Goal: Check status

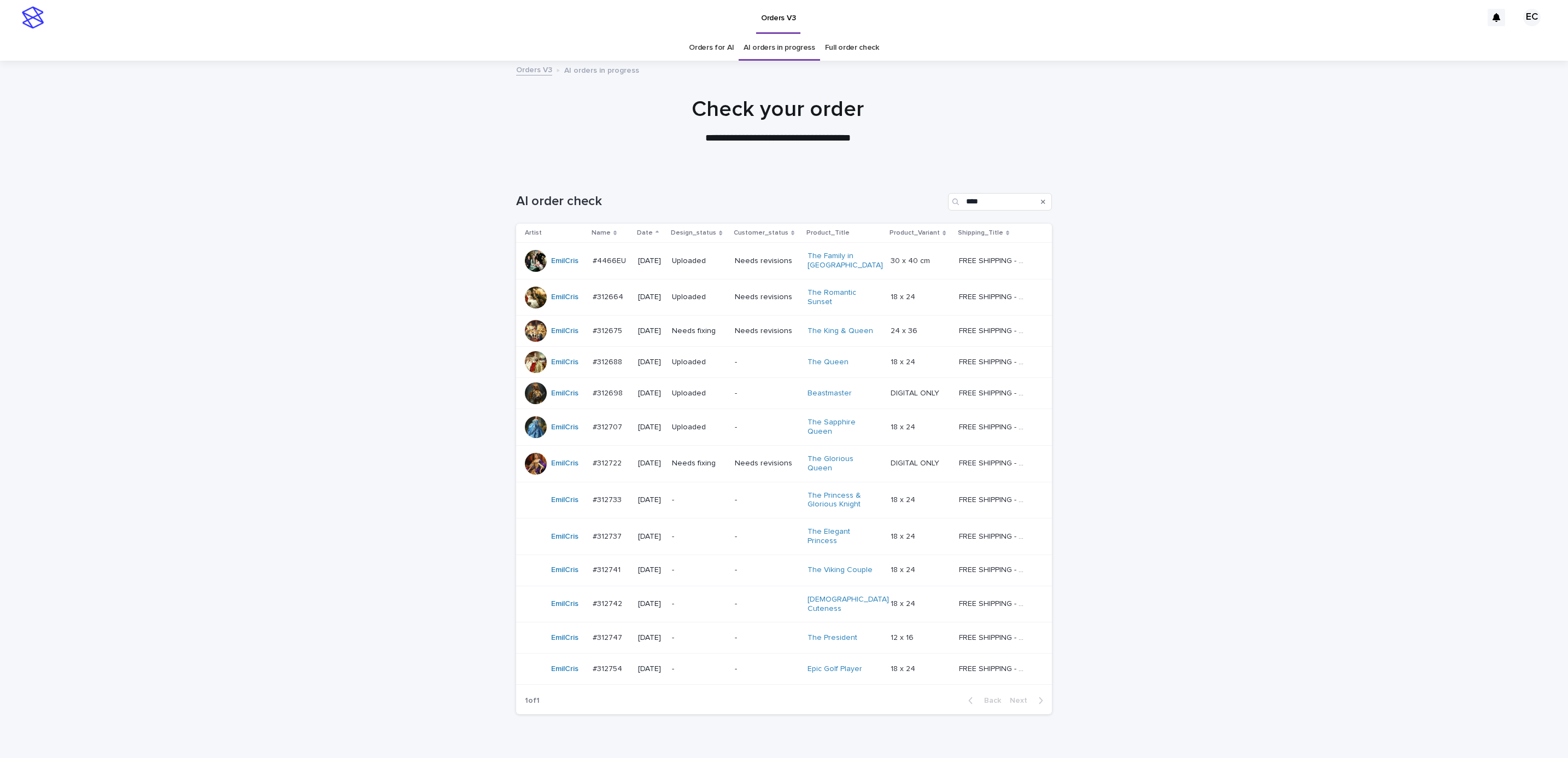
click at [730, 501] on td "-" at bounding box center [699, 500] width 63 height 36
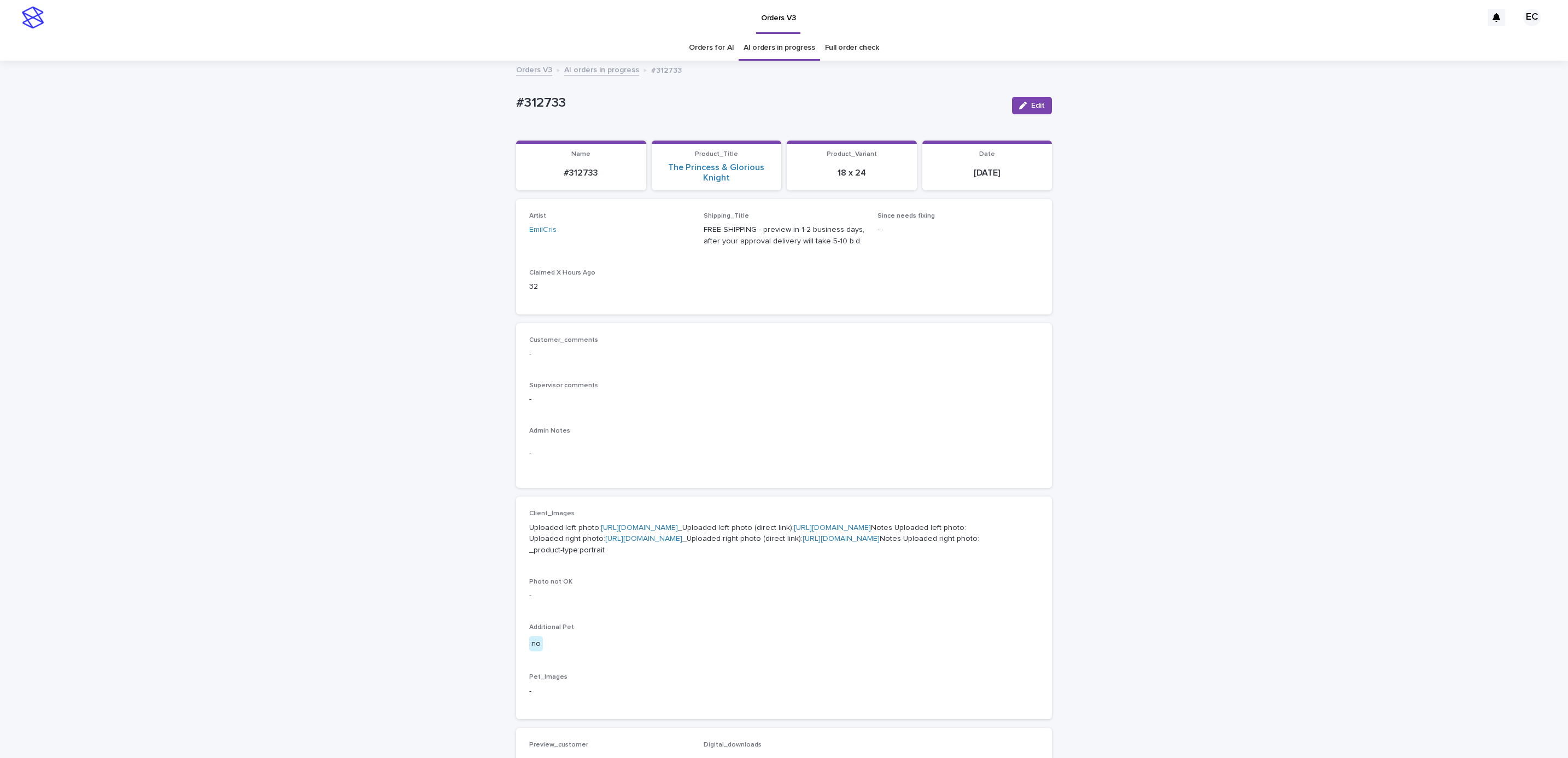
click at [494, 107] on div "Loading... Saving… Loading... Saving… #312733 Edit #312733 Edit Sorry, there wa…" at bounding box center [784, 571] width 1568 height 1018
click at [595, 105] on p "#312733" at bounding box center [760, 103] width 487 height 16
copy p "#312733"
click at [648, 312] on div "Artist EmilCris Shipping_Title FREE SHIPPING - preview in 1-2 business days, af…" at bounding box center [784, 257] width 536 height 115
click at [621, 520] on div "Uploaded left photo: [URL][DOMAIN_NAME] _Uploaded left photo (direct link): [UR…" at bounding box center [784, 538] width 510 height 36
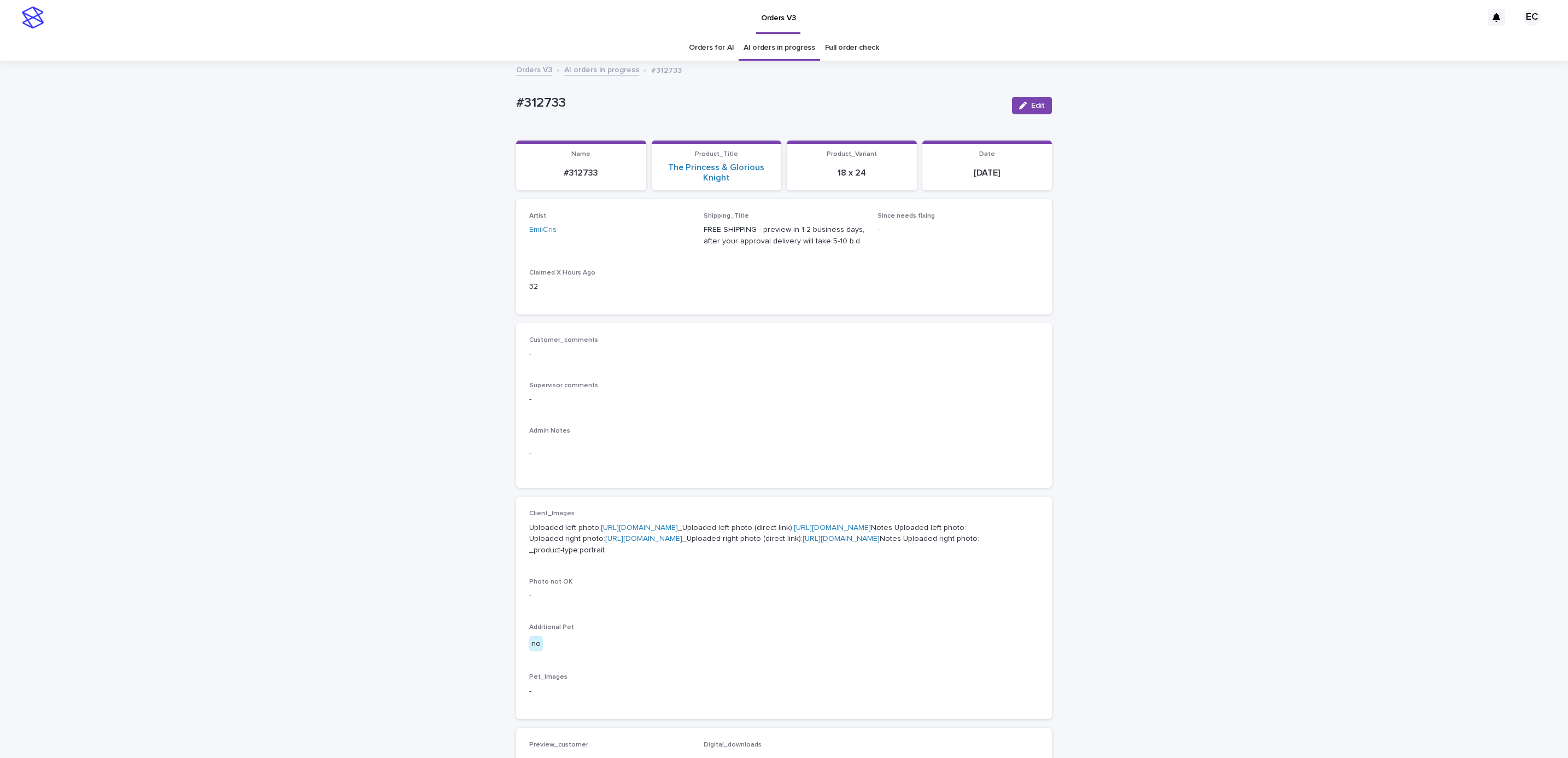
click at [621, 527] on link "[URL][DOMAIN_NAME]" at bounding box center [639, 527] width 77 height 7
click at [682, 542] on link "[URL][DOMAIN_NAME]" at bounding box center [643, 538] width 77 height 7
click at [553, 388] on span "Supervisor comments" at bounding box center [564, 385] width 69 height 7
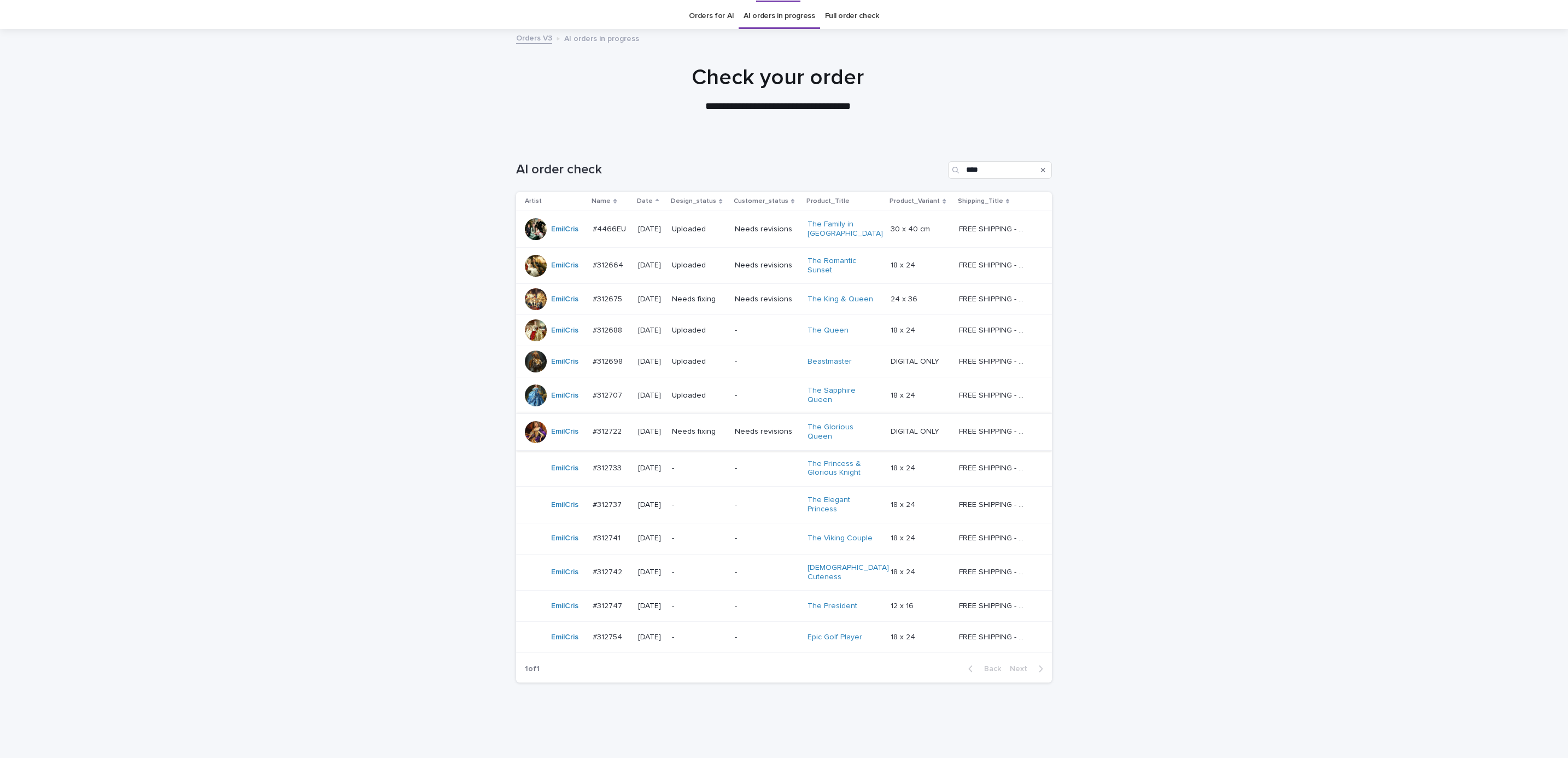
scroll to position [35, 0]
click at [694, 498] on p "-" at bounding box center [699, 501] width 54 height 9
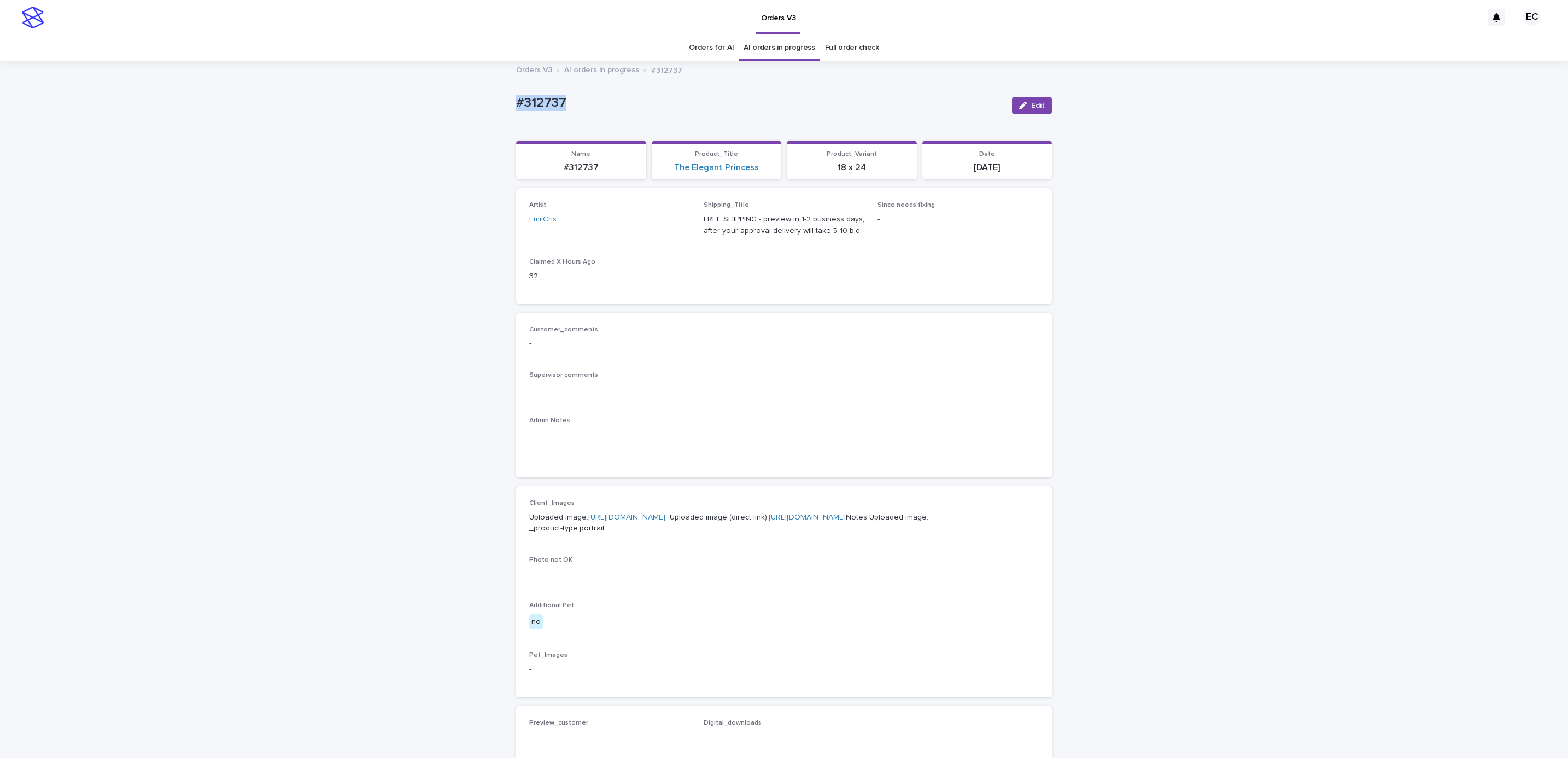
drag, startPoint x: 499, startPoint y: 102, endPoint x: 581, endPoint y: 102, distance: 82.0
click at [581, 102] on div "Loading... Saving… Loading... Saving… #312737 Edit #312737 Edit Sorry, there wa…" at bounding box center [784, 559] width 1568 height 996
copy p "#312737"
click at [650, 363] on div "Customer_comments - Supervisor comments - Admin Notes -" at bounding box center [784, 395] width 510 height 139
click at [622, 515] on link "[URL][DOMAIN_NAME]" at bounding box center [627, 517] width 77 height 7
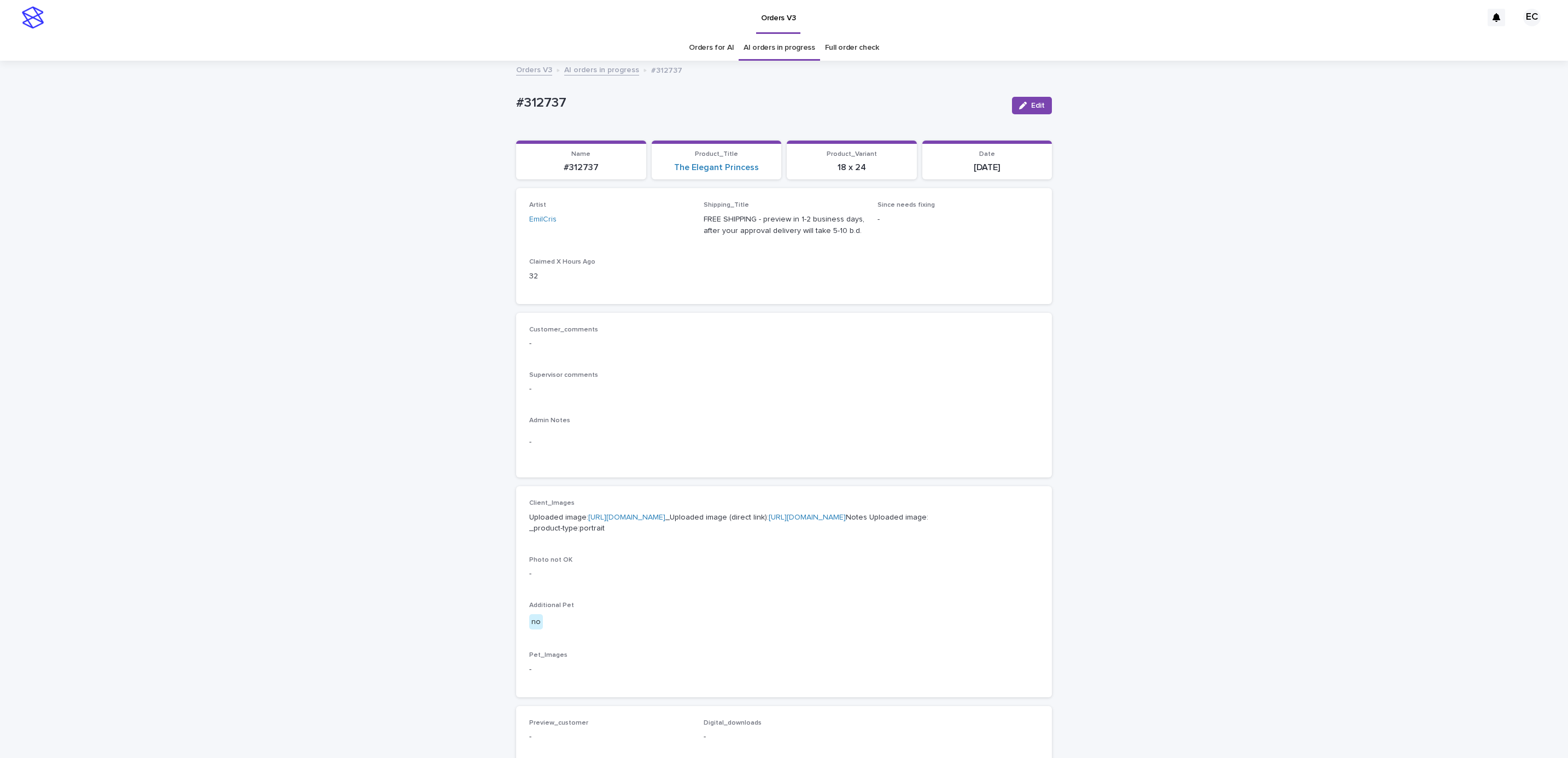
click at [681, 353] on div "Customer_comments -" at bounding box center [784, 342] width 510 height 32
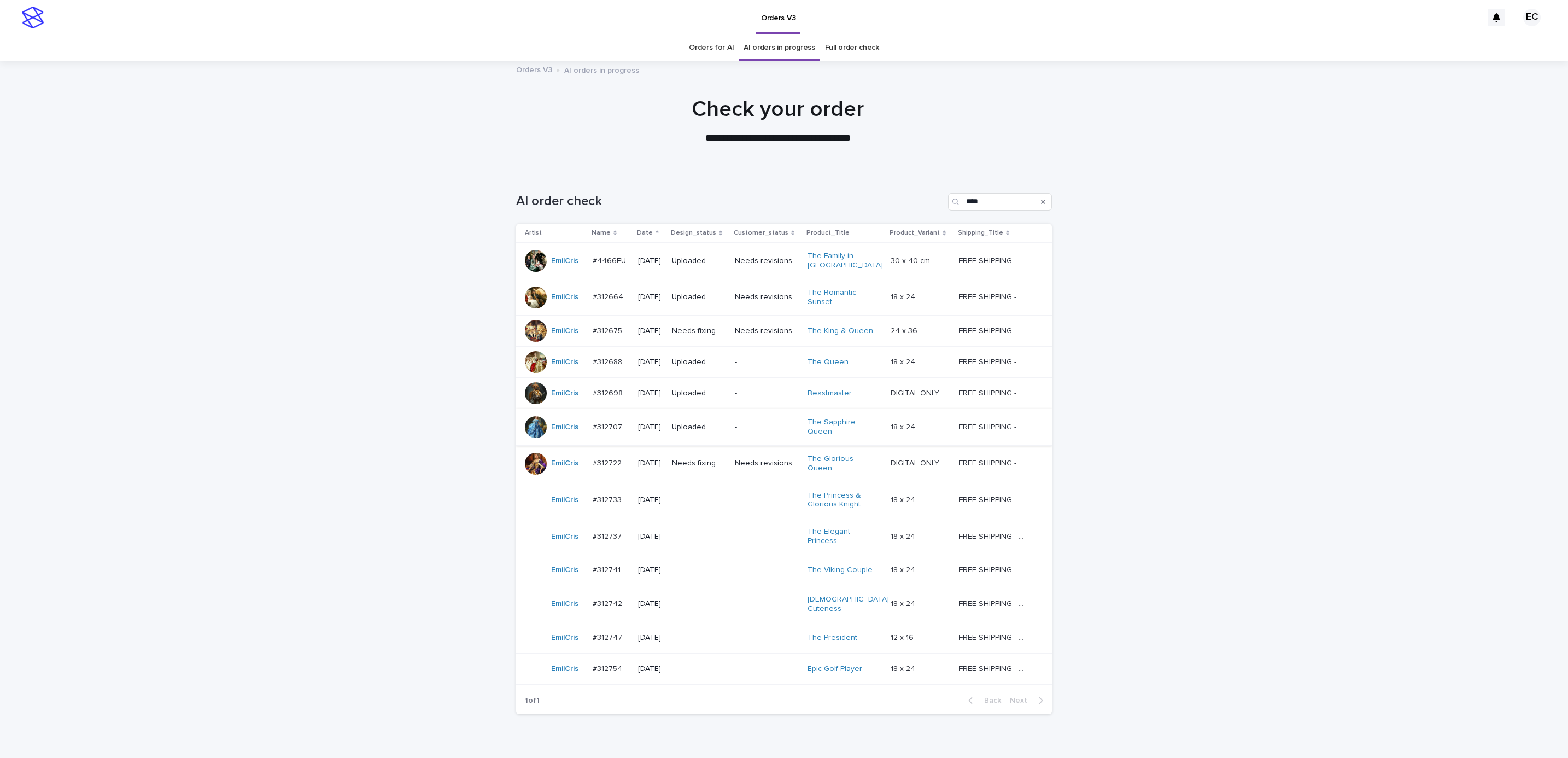
scroll to position [35, 0]
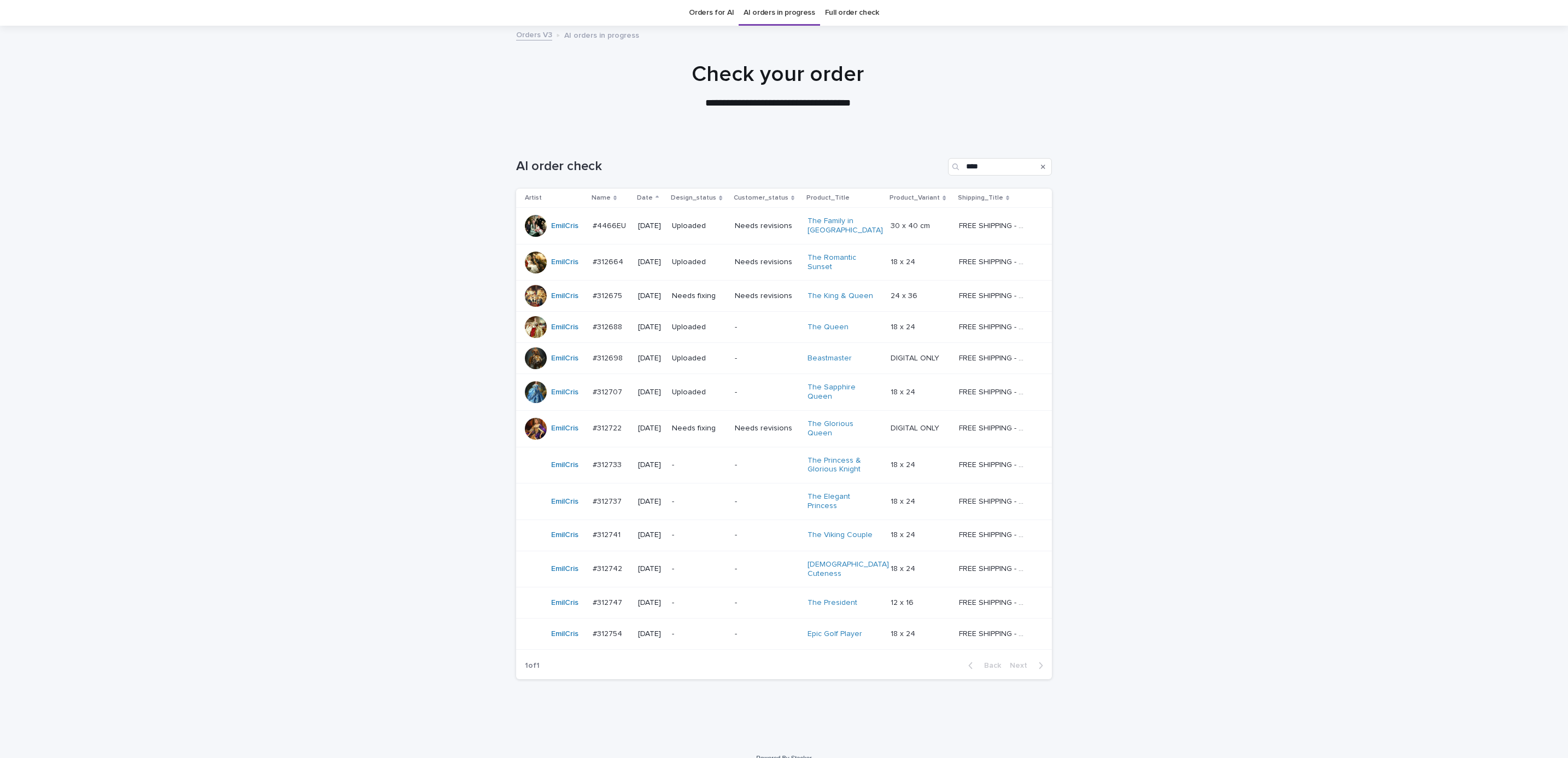
click at [707, 528] on div "-" at bounding box center [699, 533] width 54 height 12
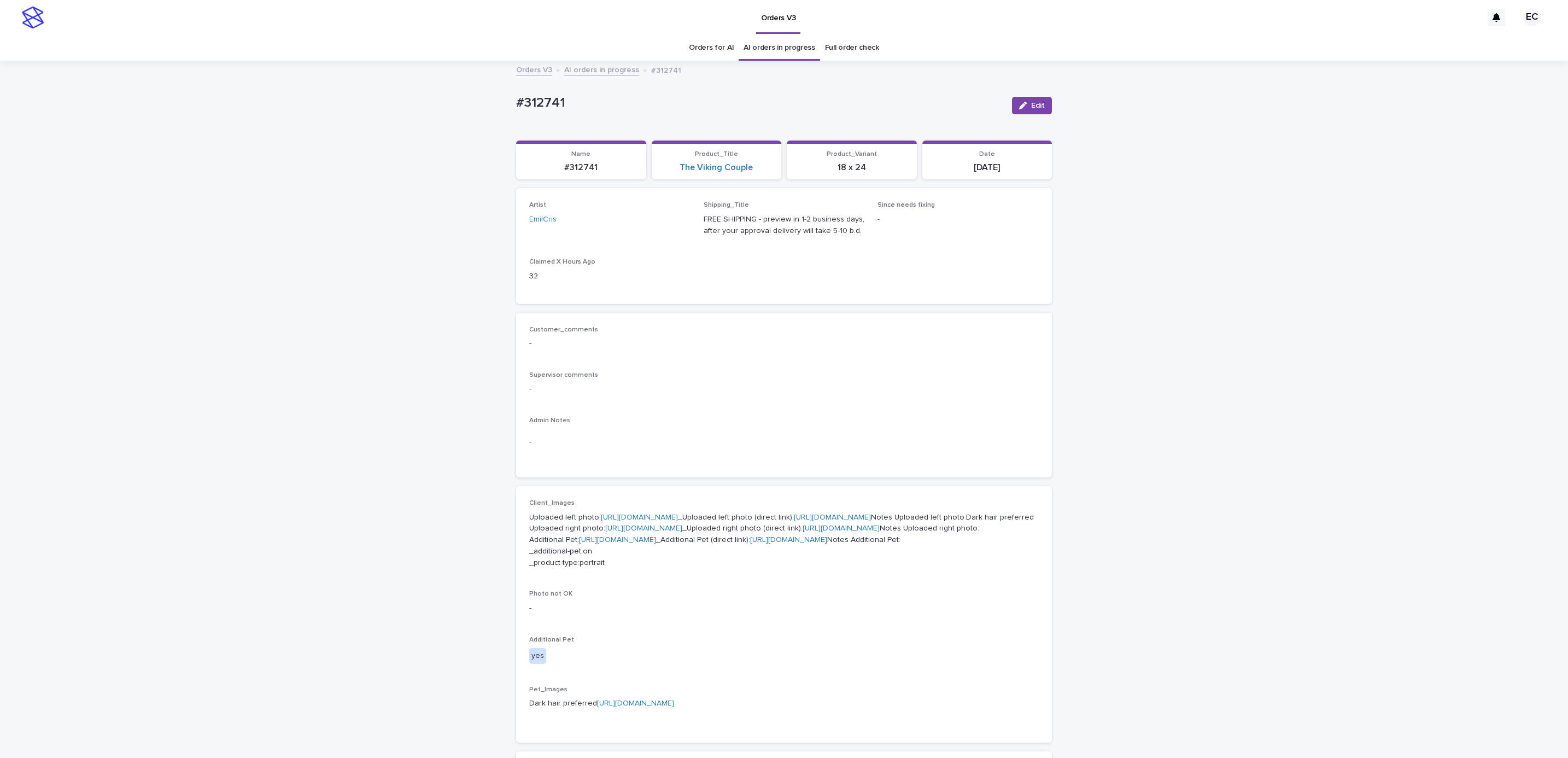
click at [511, 94] on div "Loading... Saving… Loading... Saving… #312741 Edit #312741 Edit Sorry, there wa…" at bounding box center [784, 569] width 547 height 1014
click at [609, 101] on p "#312741" at bounding box center [760, 103] width 487 height 16
copy p "#312741"
click at [609, 322] on div "Customer_comments - Supervisor comments - Admin Notes -" at bounding box center [784, 395] width 536 height 165
click at [630, 515] on link "[URL][DOMAIN_NAME]" at bounding box center [639, 517] width 77 height 7
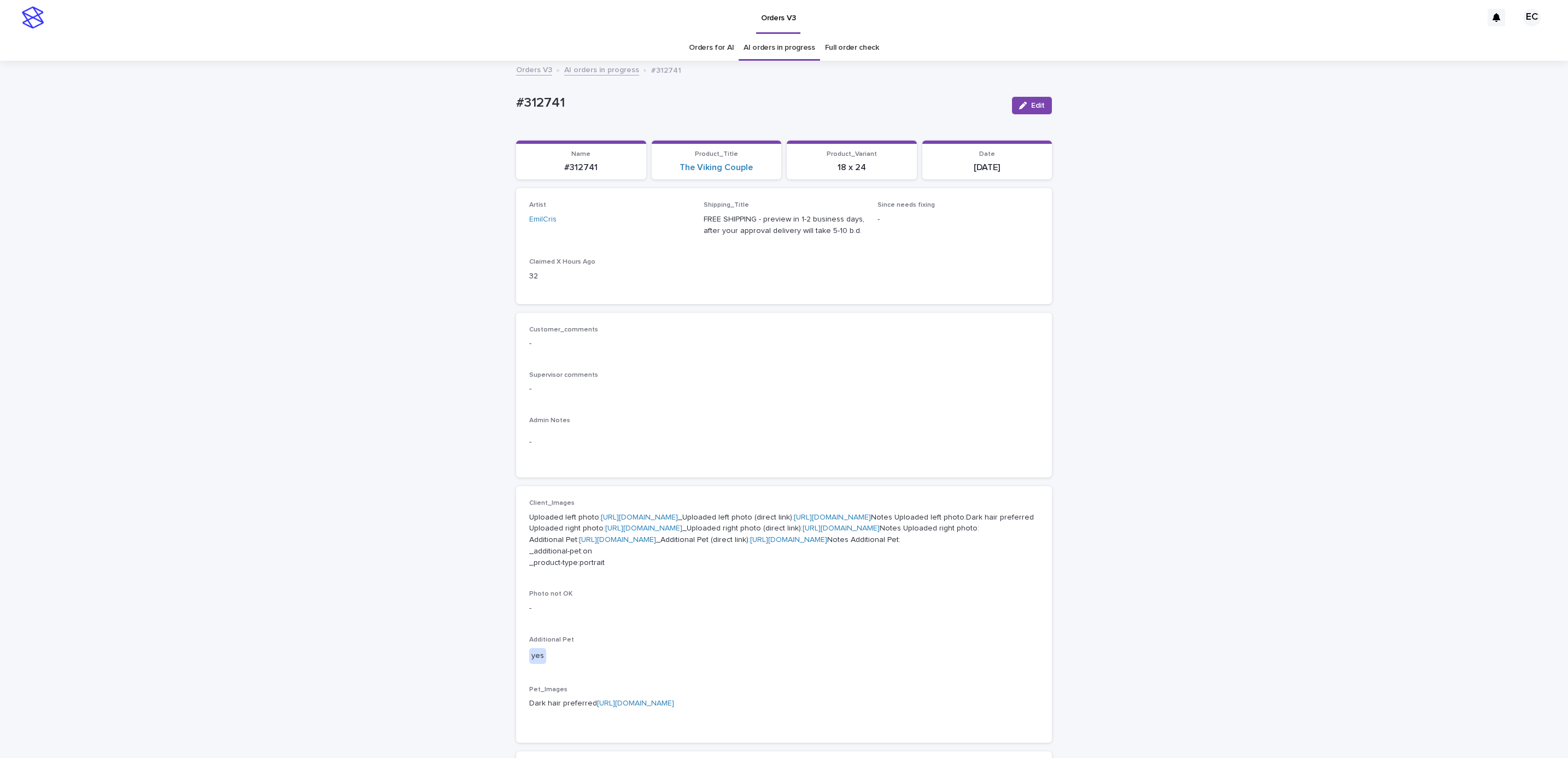
click at [638, 532] on link "[URL][DOMAIN_NAME]" at bounding box center [643, 528] width 77 height 7
click at [655, 543] on link "[URL][DOMAIN_NAME]" at bounding box center [617, 540] width 77 height 7
drag, startPoint x: 492, startPoint y: 107, endPoint x: 510, endPoint y: 105, distance: 18.1
click at [492, 107] on div "Loading... Saving… Loading... Saving… #312741 Edit #312741 Edit Sorry, there wa…" at bounding box center [784, 582] width 1568 height 1042
click at [587, 102] on p "#312741" at bounding box center [760, 103] width 487 height 16
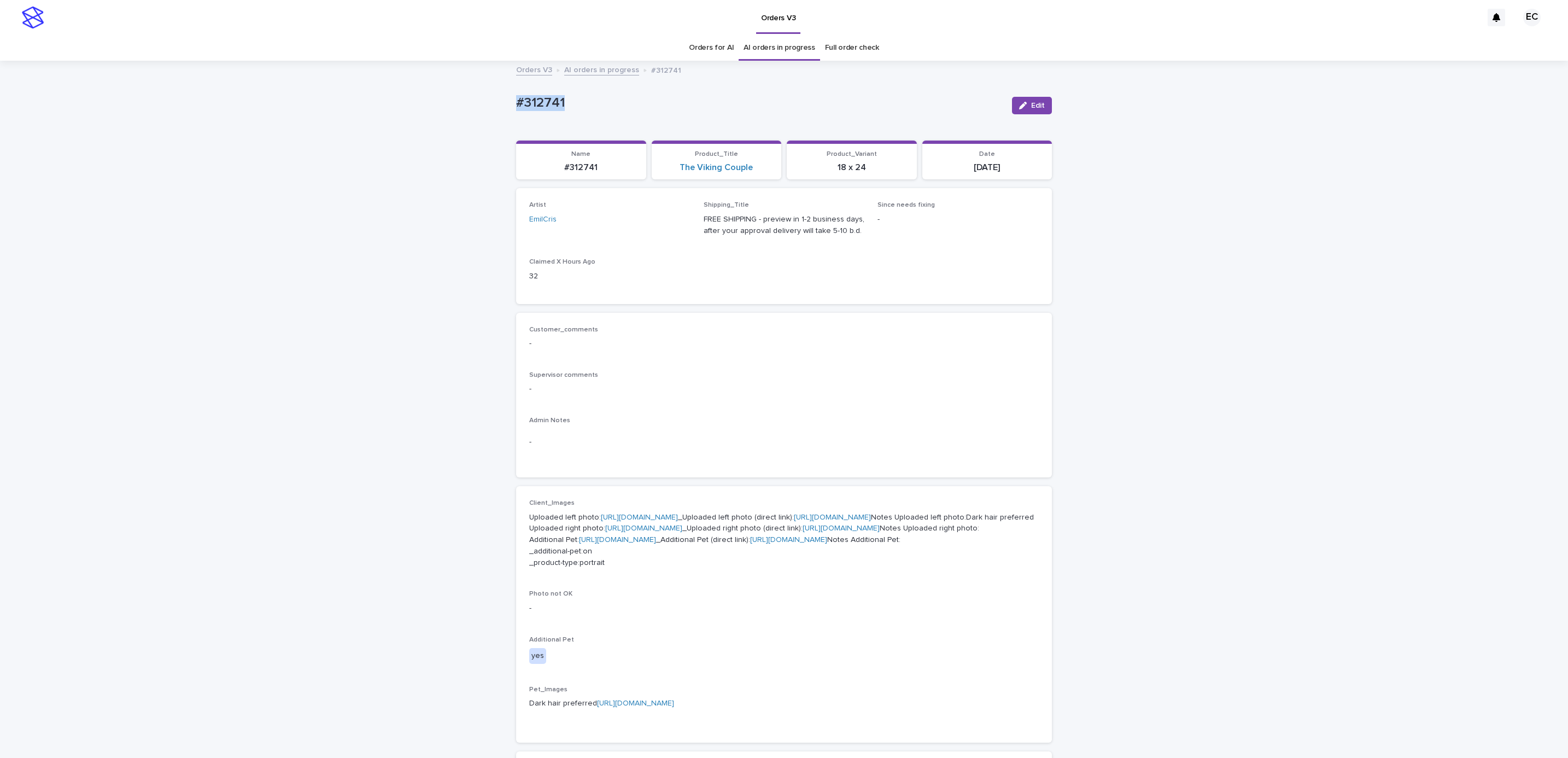
copy p "#312741"
click at [458, 418] on div "Loading... Saving… Loading... Saving… #312741 Edit #312741 Edit Sorry, there wa…" at bounding box center [784, 582] width 1568 height 1042
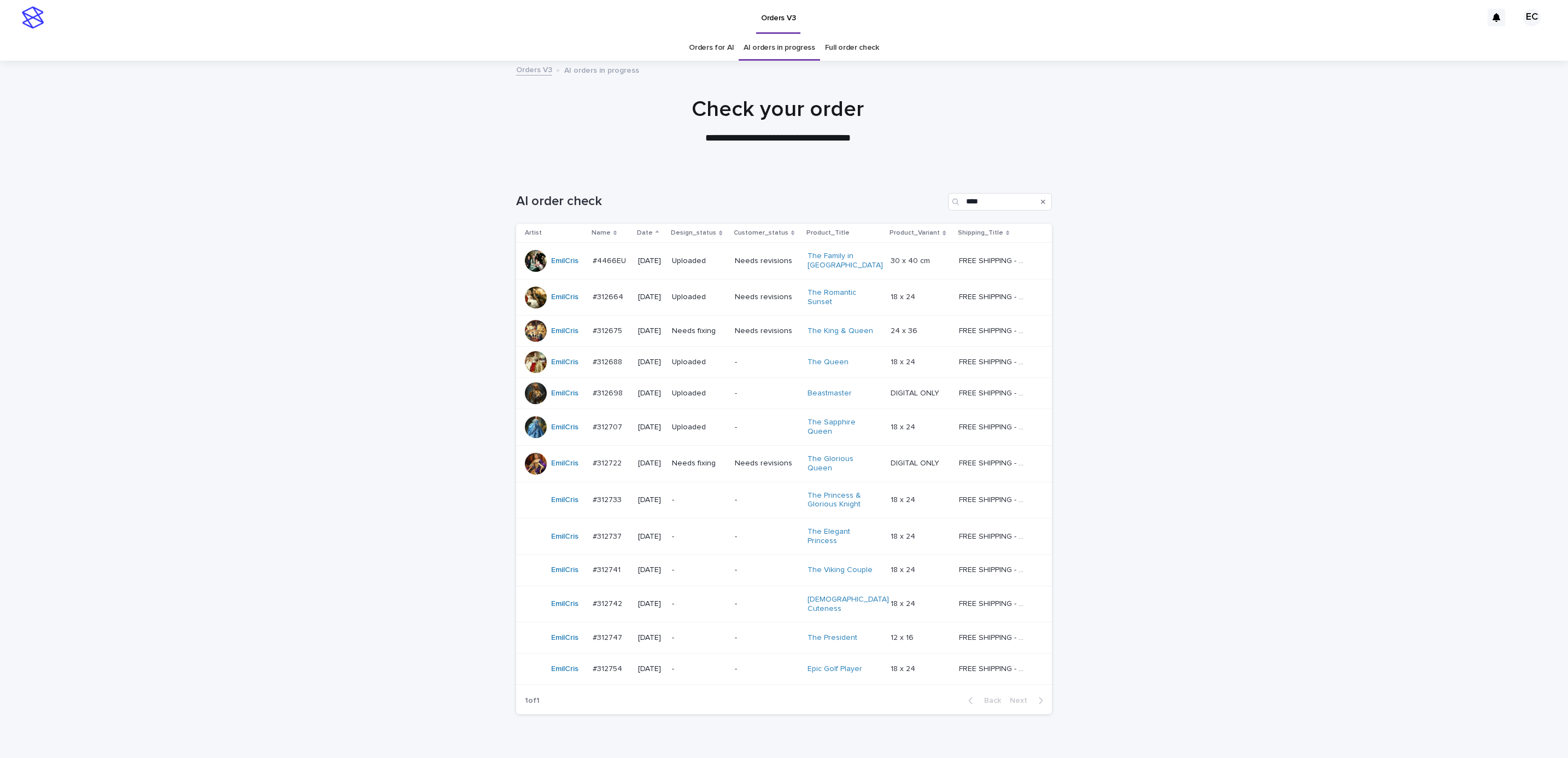
scroll to position [35, 0]
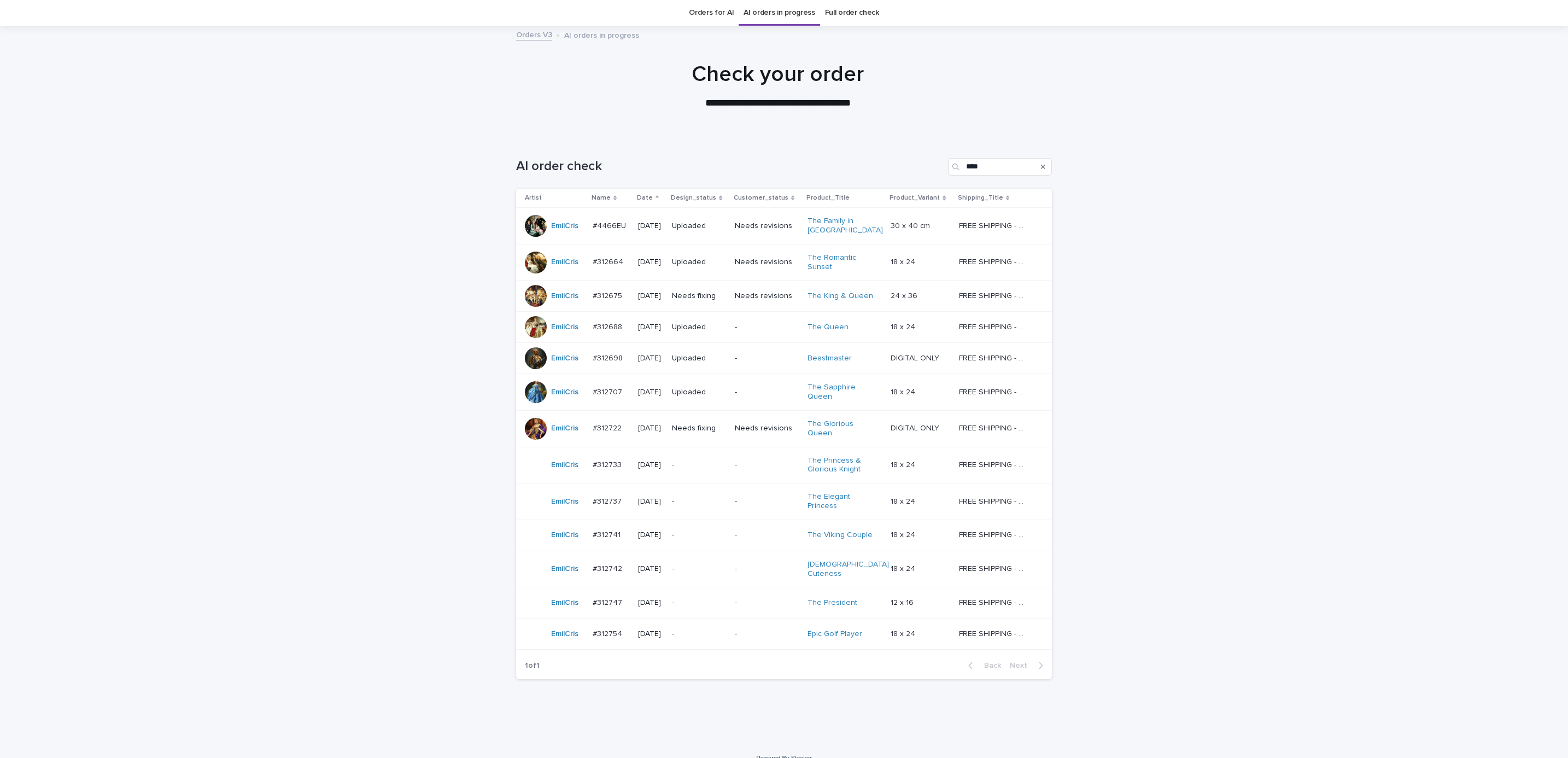
click at [698, 560] on div "-" at bounding box center [699, 569] width 54 height 18
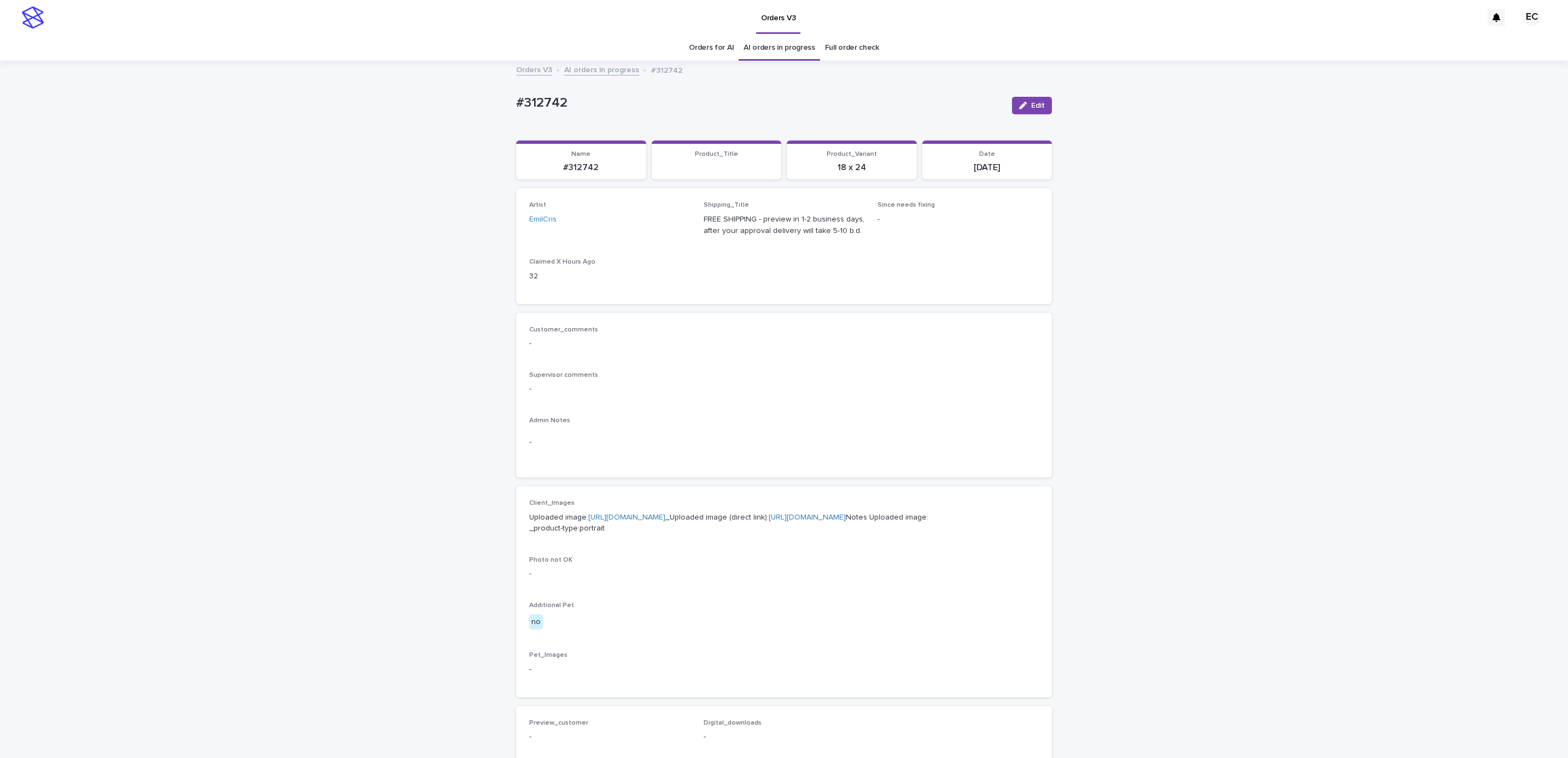
click at [487, 102] on div "Loading... Saving… Loading... Saving… #312742 Edit #312742 Edit Sorry, there wa…" at bounding box center [784, 559] width 1568 height 996
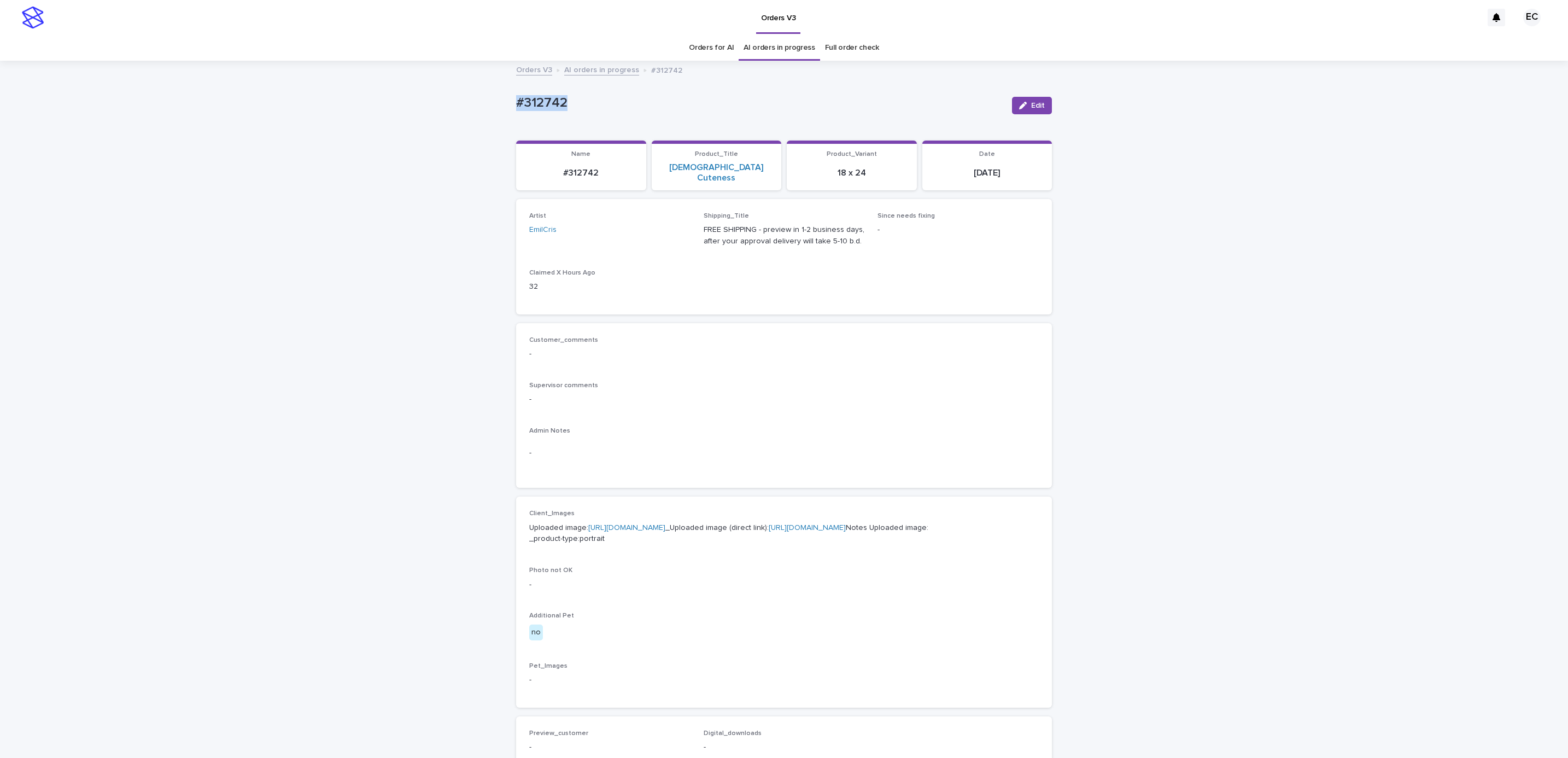
click at [561, 96] on p "#312742" at bounding box center [760, 103] width 487 height 16
copy p "#312742"
click at [642, 524] on link "[URL][DOMAIN_NAME]" at bounding box center [627, 527] width 77 height 7
